Goal: Information Seeking & Learning: Learn about a topic

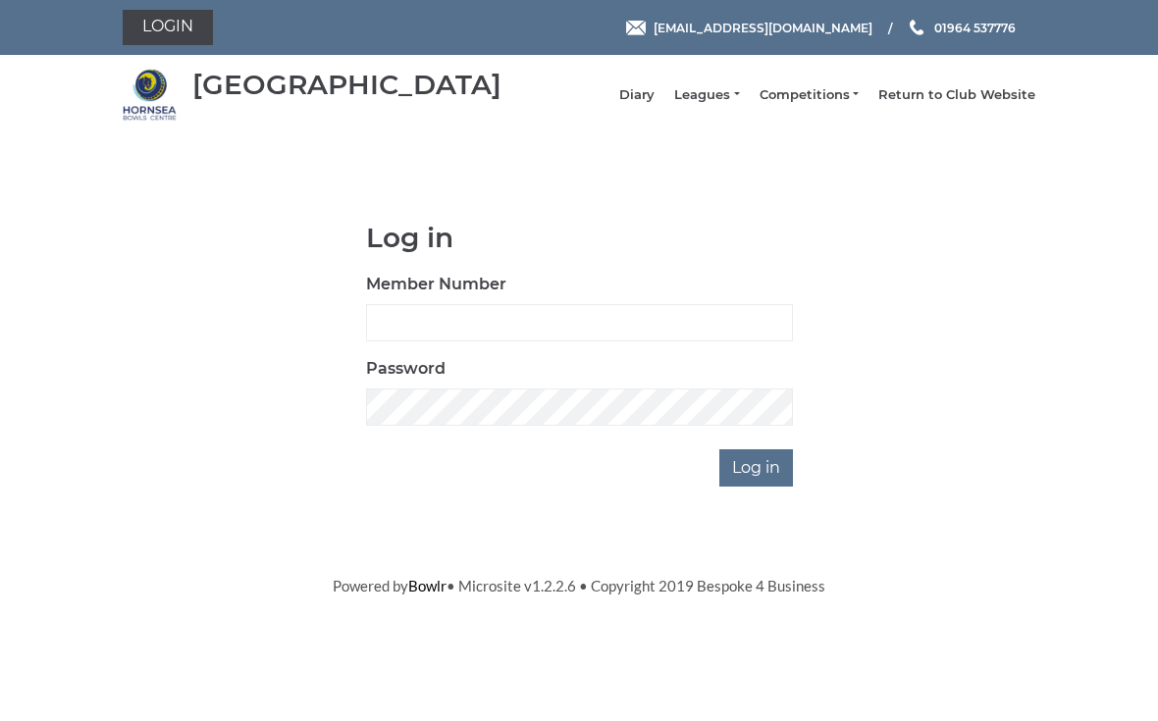
click at [734, 99] on link "Leagues" at bounding box center [706, 95] width 65 height 18
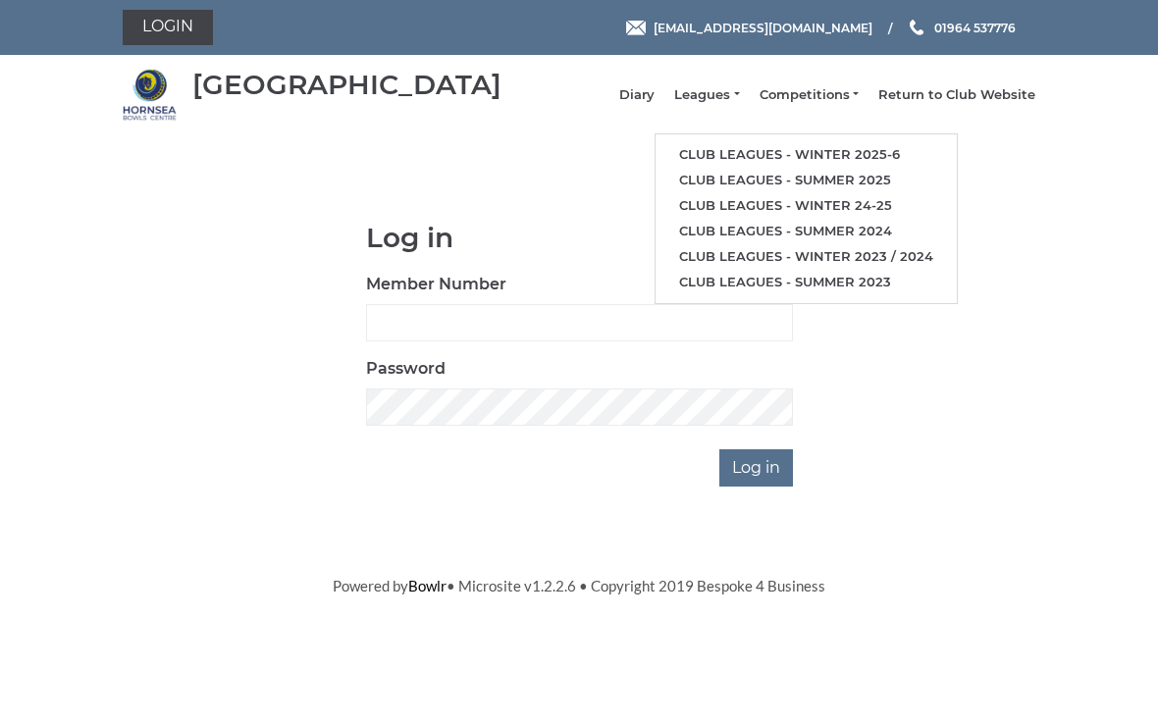
click at [919, 154] on link "Club leagues - Winter 2025-6" at bounding box center [806, 155] width 301 height 26
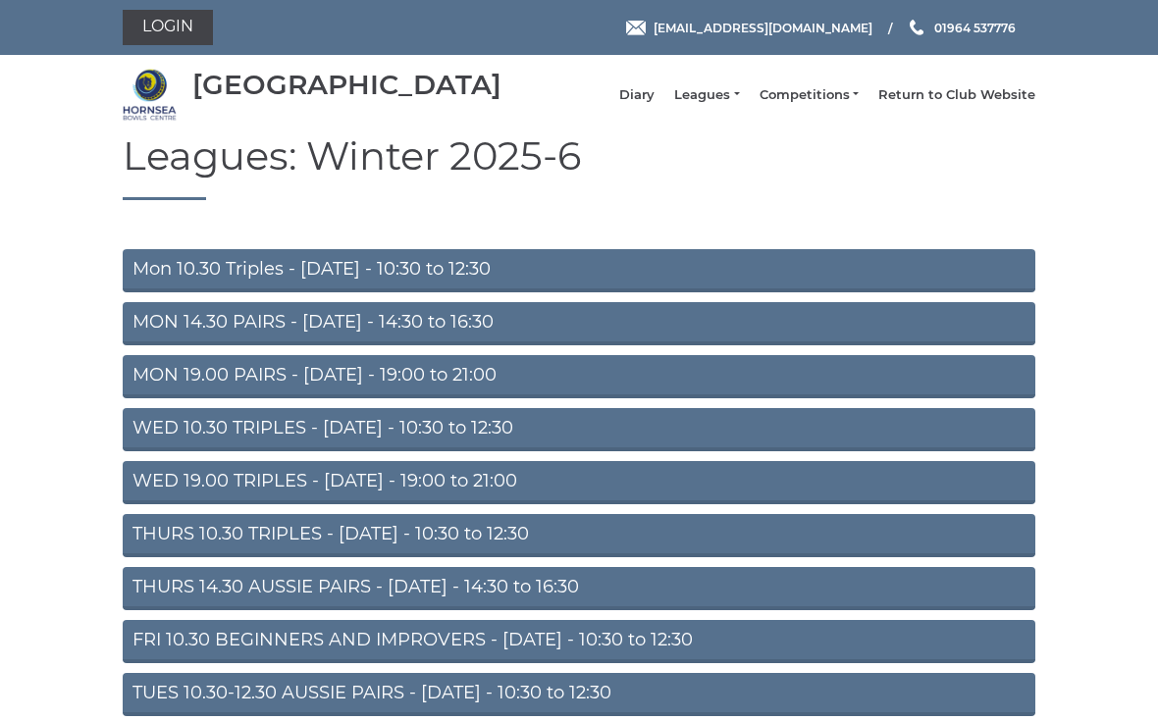
click at [168, 340] on link "MON 14.30 PAIRS - [DATE] - 14:30 to 16:30" at bounding box center [579, 323] width 913 height 43
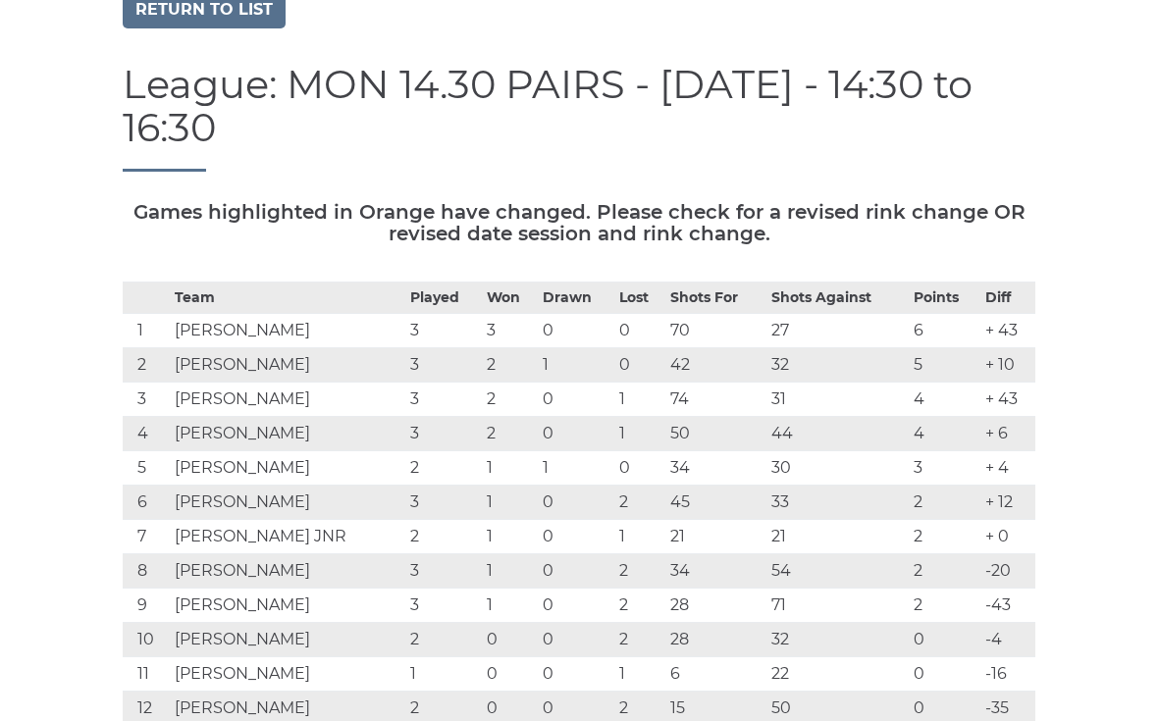
scroll to position [143, 0]
click at [203, 28] on link "Return to list" at bounding box center [204, 9] width 163 height 37
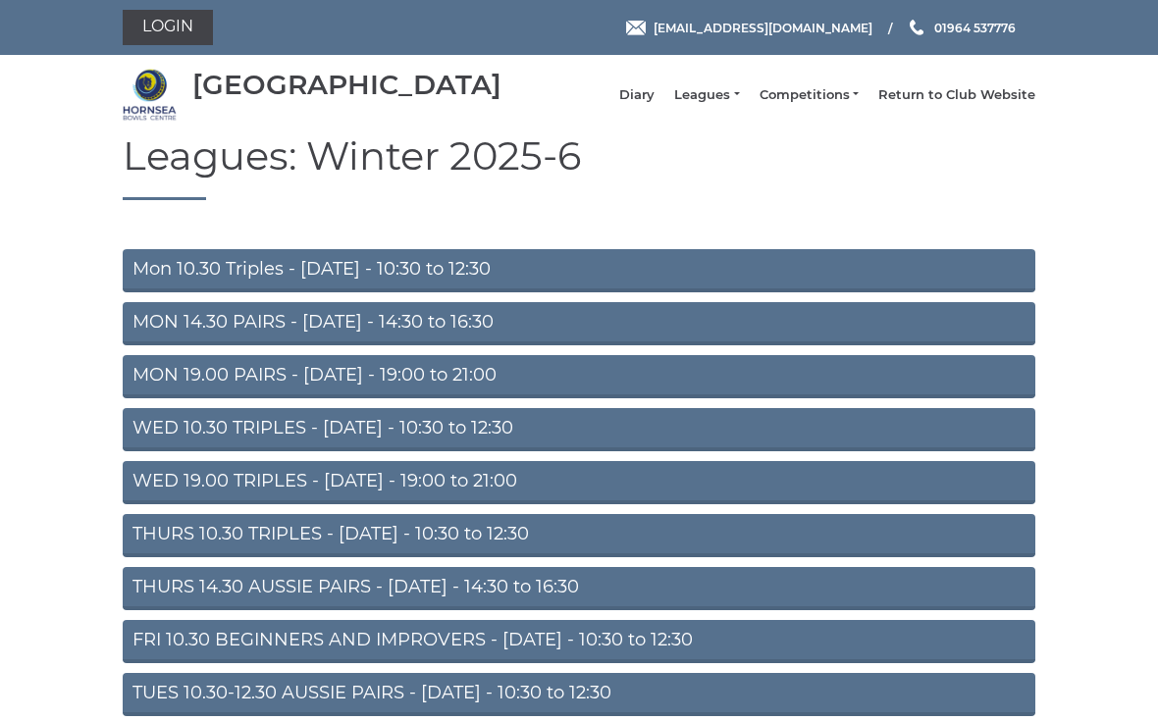
click at [188, 702] on link "TUES 10.30-12.30 AUSSIE PAIRS - [DATE] - 10:30 to 12:30" at bounding box center [579, 694] width 913 height 43
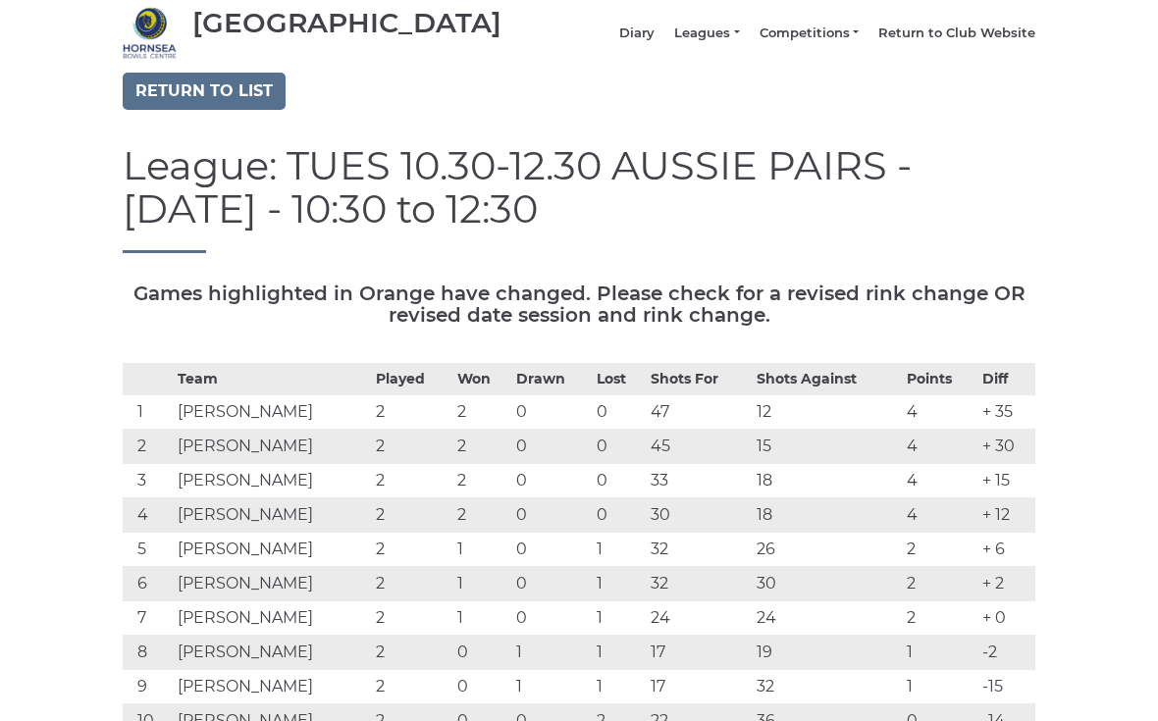
scroll to position [61, 0]
click at [200, 103] on link "Return to list" at bounding box center [204, 92] width 163 height 37
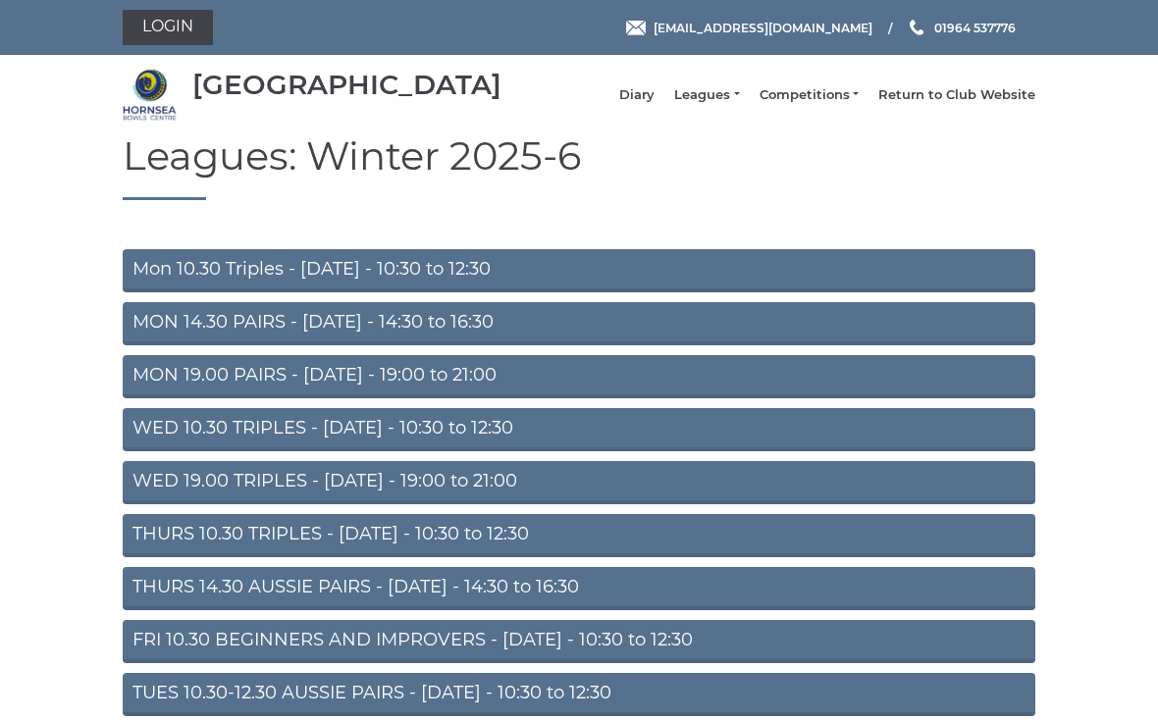
click at [188, 444] on link "WED 10.30 TRIPLES - Wednesday - 10:30 to 12:30" at bounding box center [579, 429] width 913 height 43
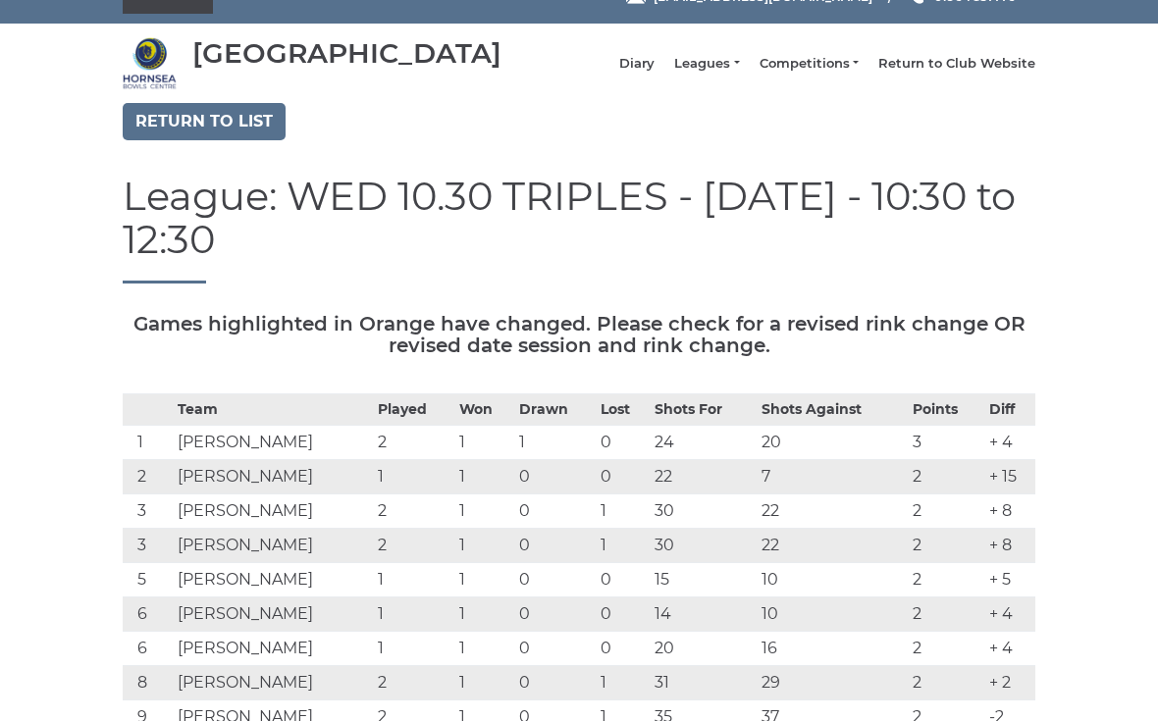
scroll to position [34, 0]
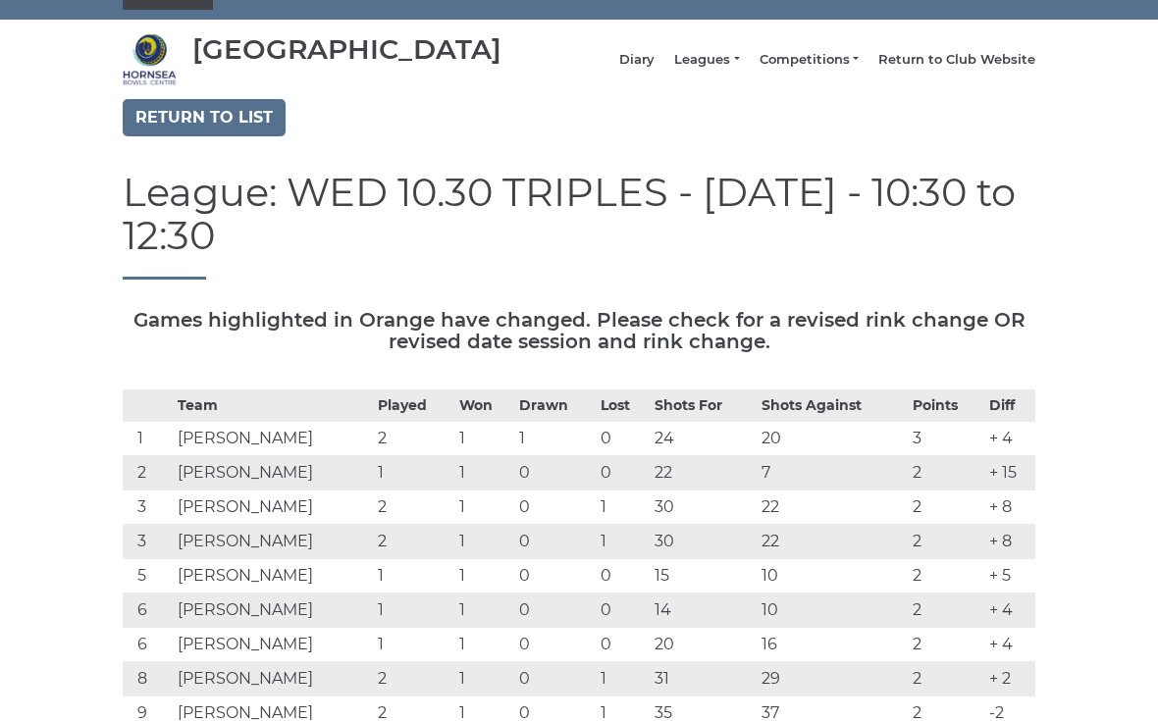
click at [203, 133] on link "Return to list" at bounding box center [204, 118] width 163 height 37
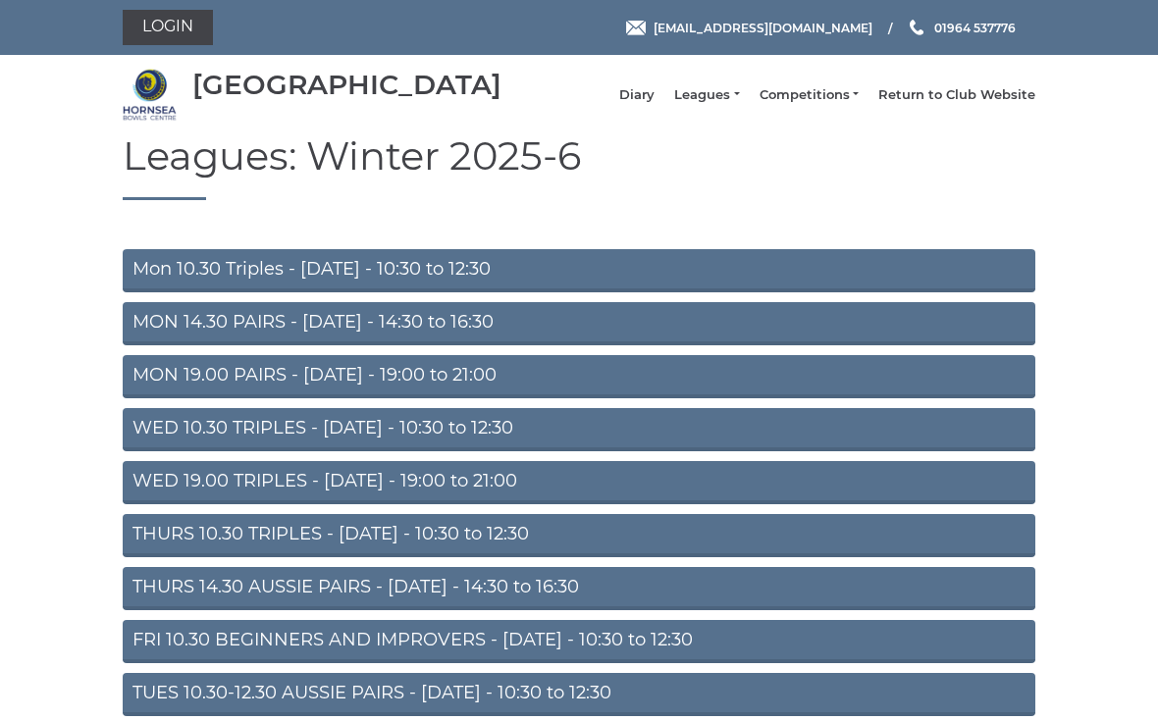
click at [977, 399] on link "MON 19.00 PAIRS - [DATE] - 19:00 to 21:00" at bounding box center [579, 376] width 913 height 43
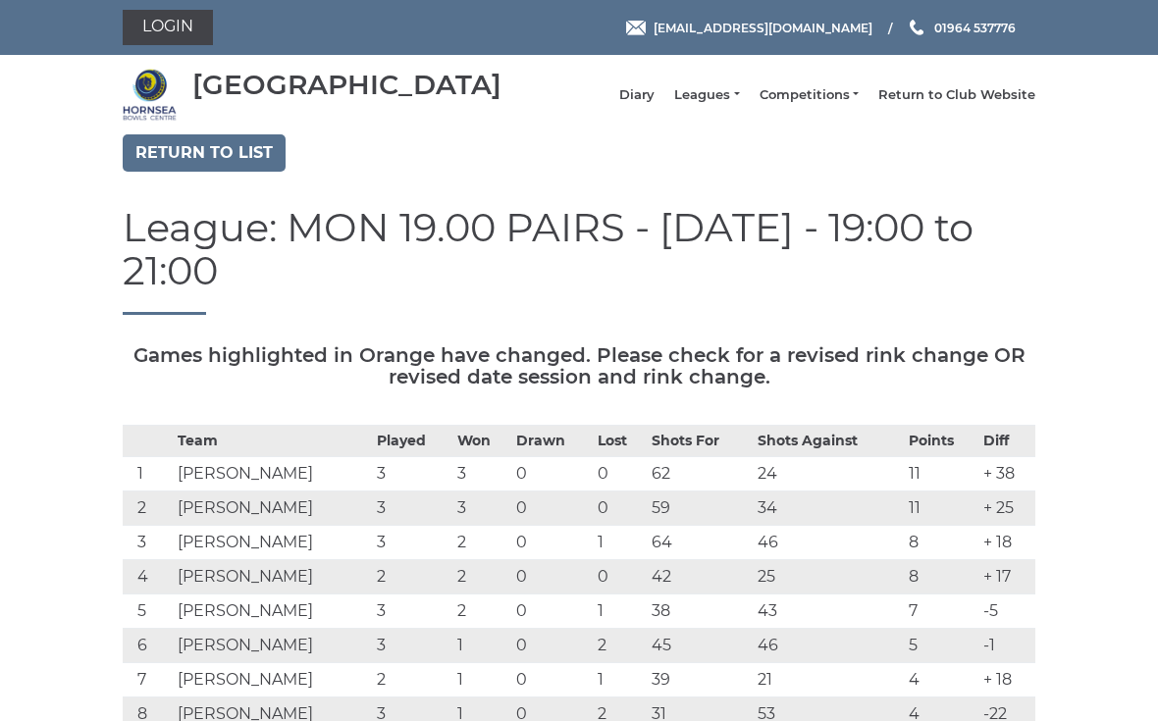
click at [184, 166] on link "Return to list" at bounding box center [204, 152] width 163 height 37
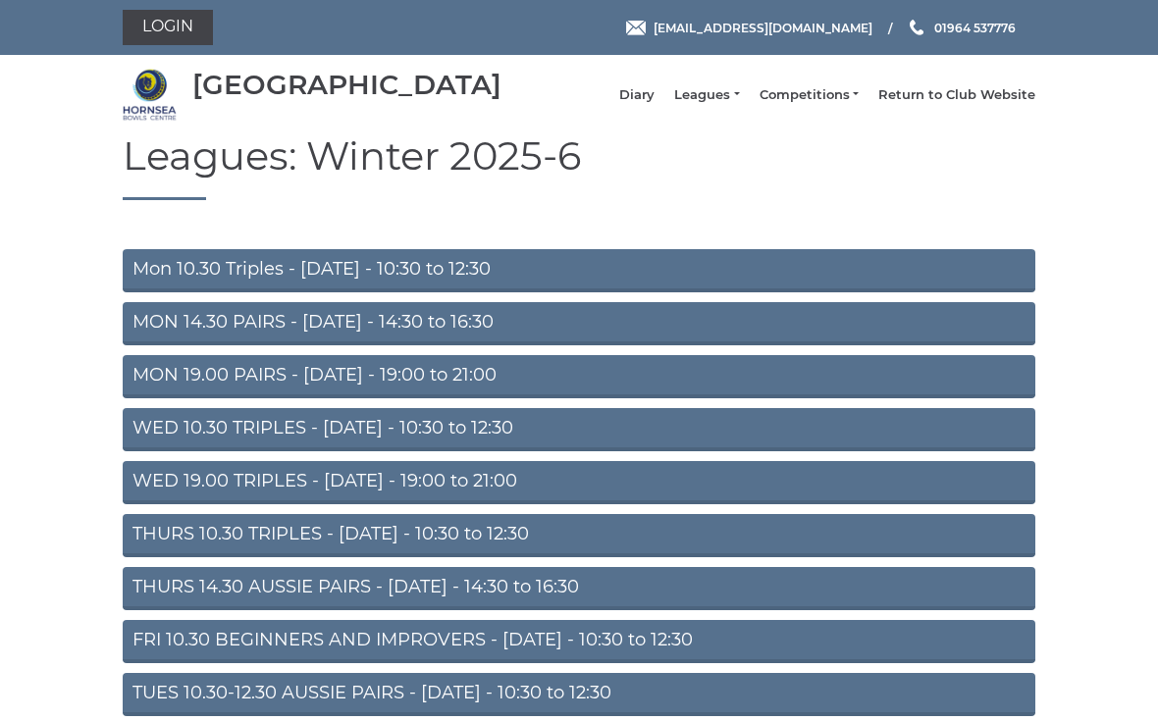
click at [185, 707] on link "TUES 10.30-12.30 AUSSIE PAIRS - Tuesday - 10:30 to 12:30" at bounding box center [579, 694] width 913 height 43
